Goal: Task Accomplishment & Management: Manage account settings

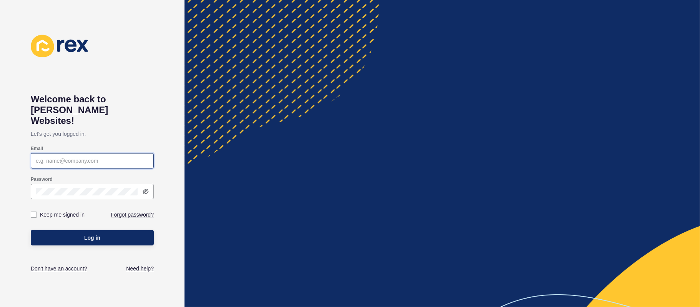
click at [85, 157] on input "Email" at bounding box center [92, 161] width 113 height 8
paste input "[EMAIL_ADDRESS][DOMAIN_NAME]"
type input "[EMAIL_ADDRESS][DOMAIN_NAME]"
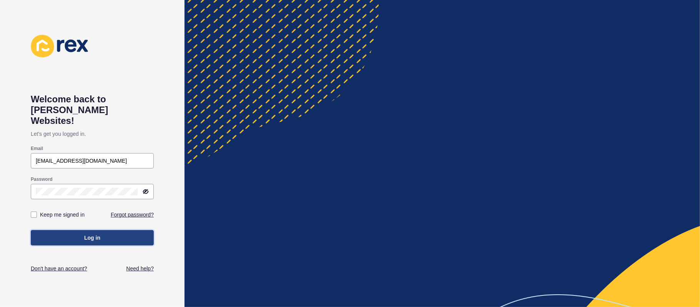
click at [83, 230] on button "Log in" at bounding box center [92, 237] width 123 height 15
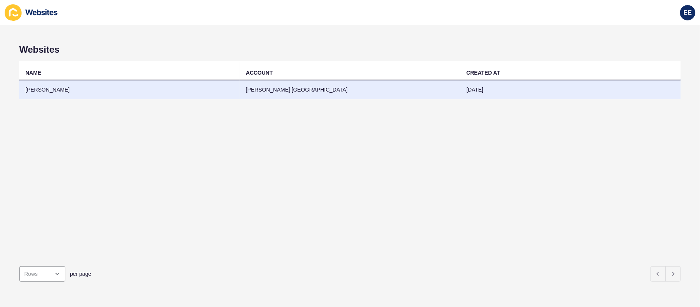
click at [47, 92] on td "[PERSON_NAME]" at bounding box center [129, 89] width 221 height 19
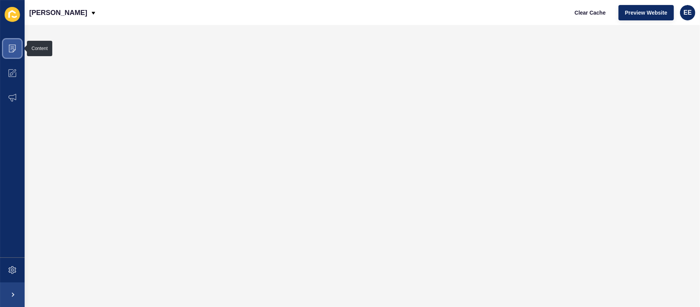
click at [15, 46] on icon at bounding box center [12, 49] width 8 height 8
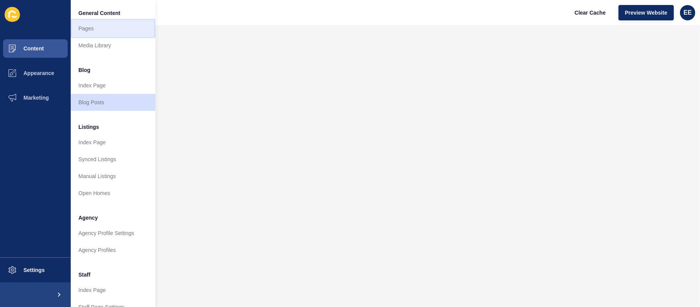
click at [94, 31] on link "Pages" at bounding box center [113, 28] width 85 height 17
